Goal: Navigation & Orientation: Find specific page/section

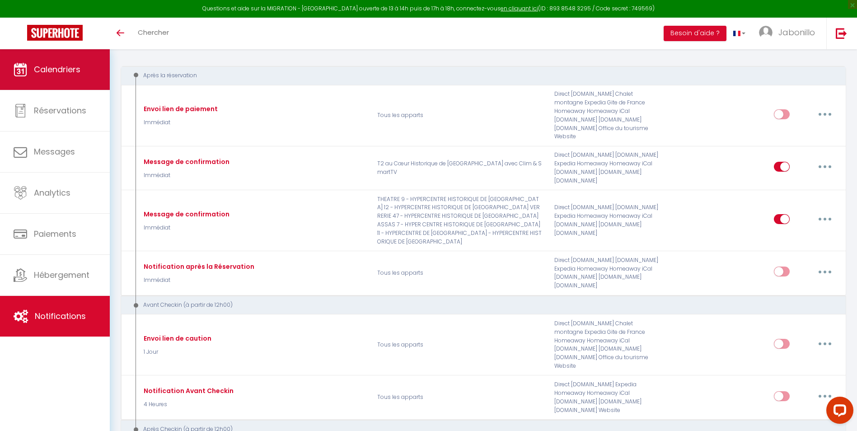
click at [32, 66] on link "Calendriers" at bounding box center [55, 69] width 110 height 41
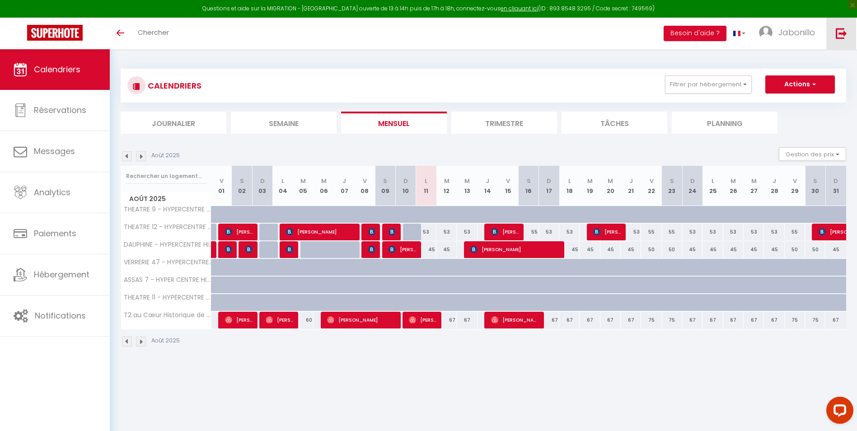
click at [846, 31] on img at bounding box center [841, 33] width 11 height 11
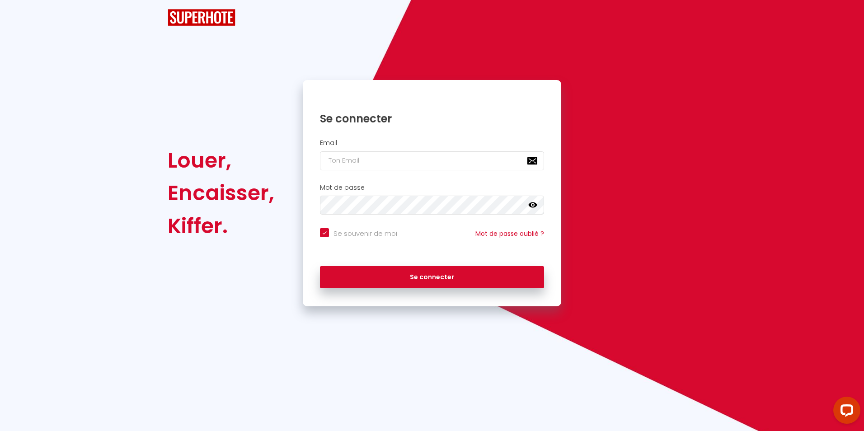
checkbox input "true"
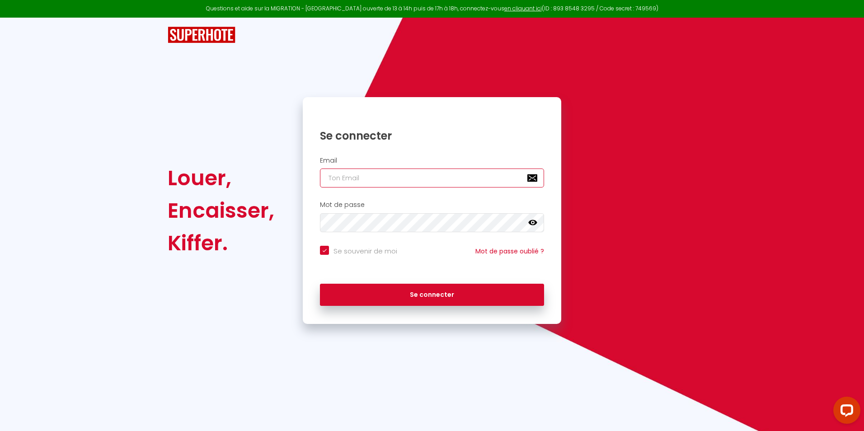
type input "invest@bee-host.fr"
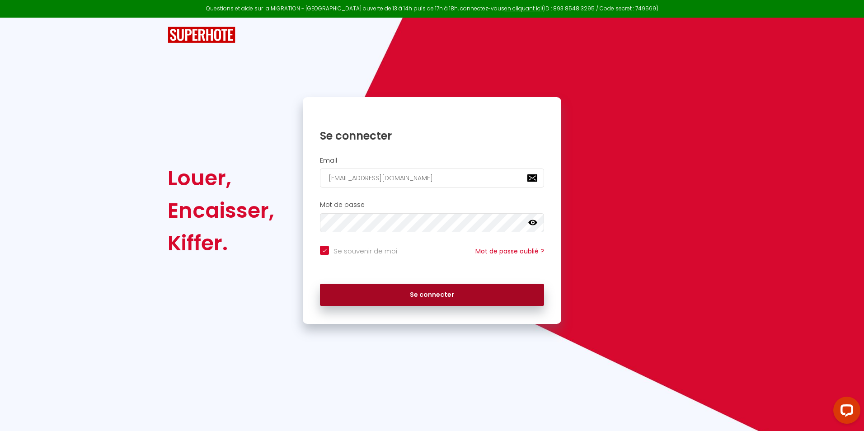
click at [412, 289] on button "Se connecter" at bounding box center [432, 295] width 224 height 23
checkbox input "true"
